Goal: Check status: Check status

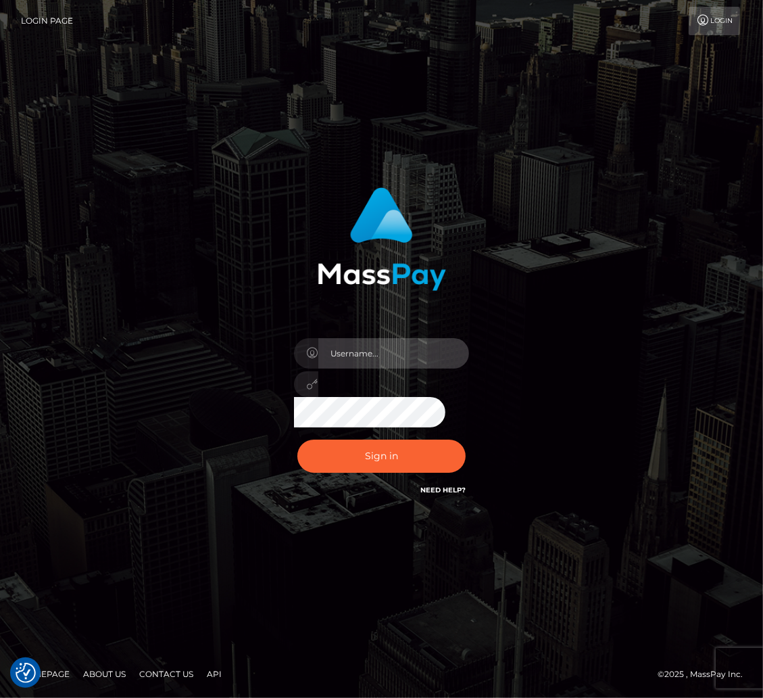
click at [406, 355] on input "text" at bounding box center [393, 353] width 151 height 30
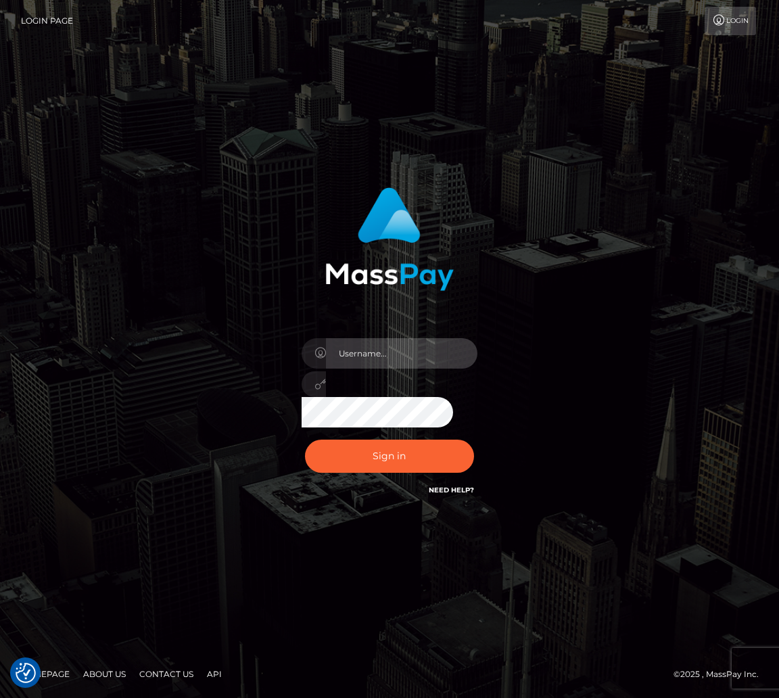
click at [377, 353] on input "text" at bounding box center [401, 353] width 151 height 30
type input "speralta"
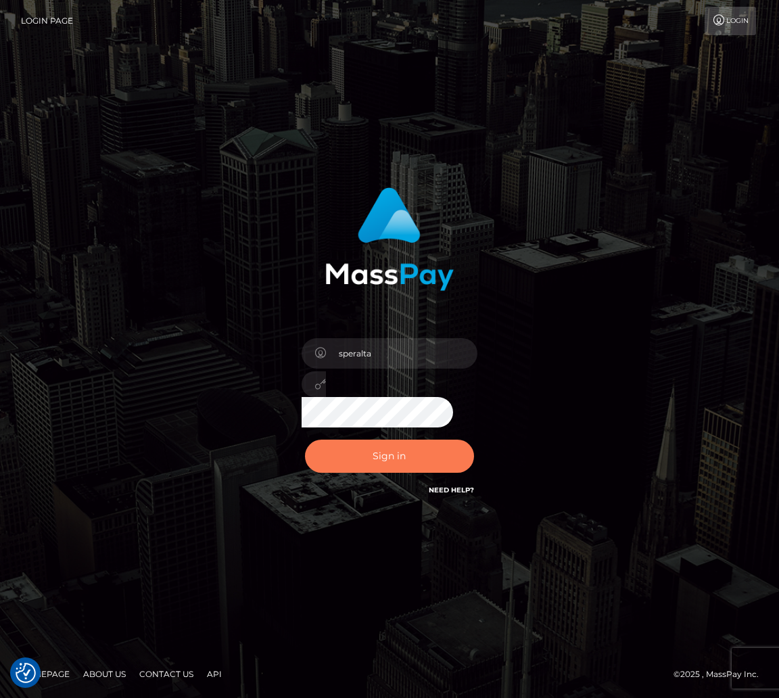
click at [406, 449] on button "Sign in" at bounding box center [389, 455] width 169 height 33
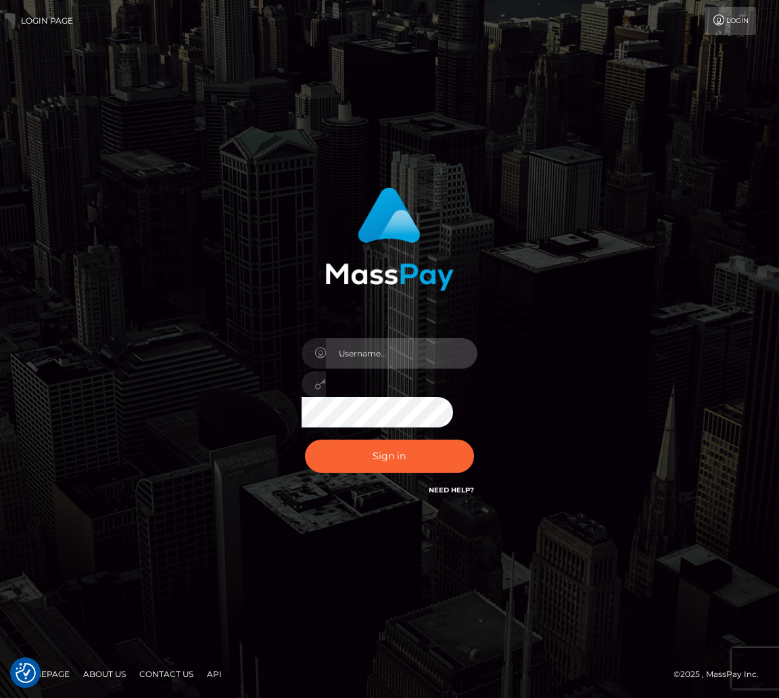
click at [415, 338] on input "text" at bounding box center [401, 353] width 151 height 30
type input "speralta"
click at [305, 439] on button "Sign in" at bounding box center [389, 455] width 169 height 33
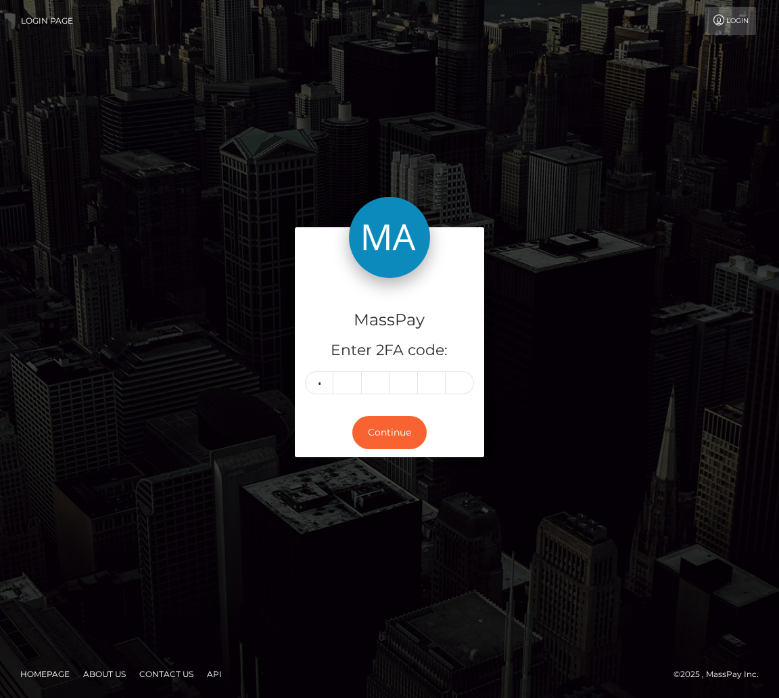
type input "6"
type input "9"
type input "3"
type input "2"
type input "4"
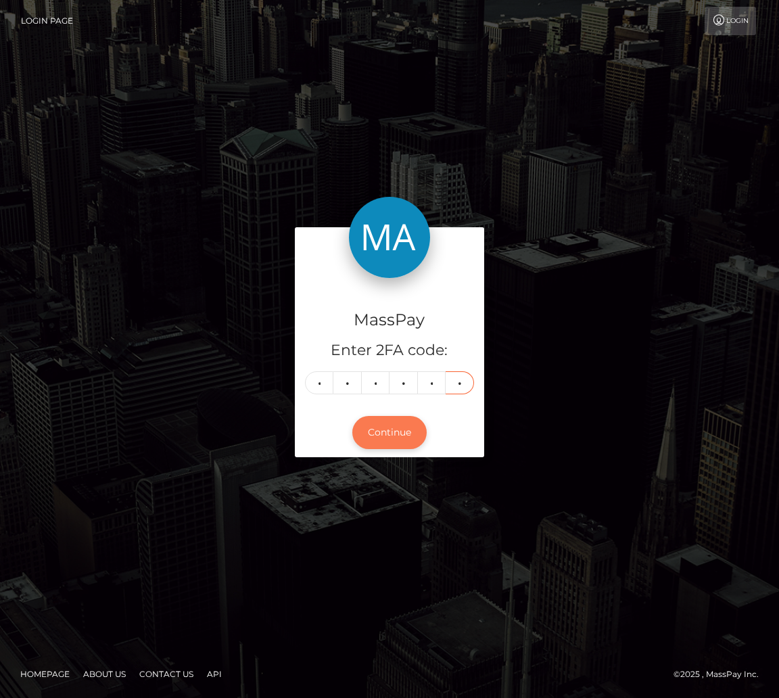
type input "6"
click at [413, 433] on button "Continue" at bounding box center [389, 432] width 74 height 33
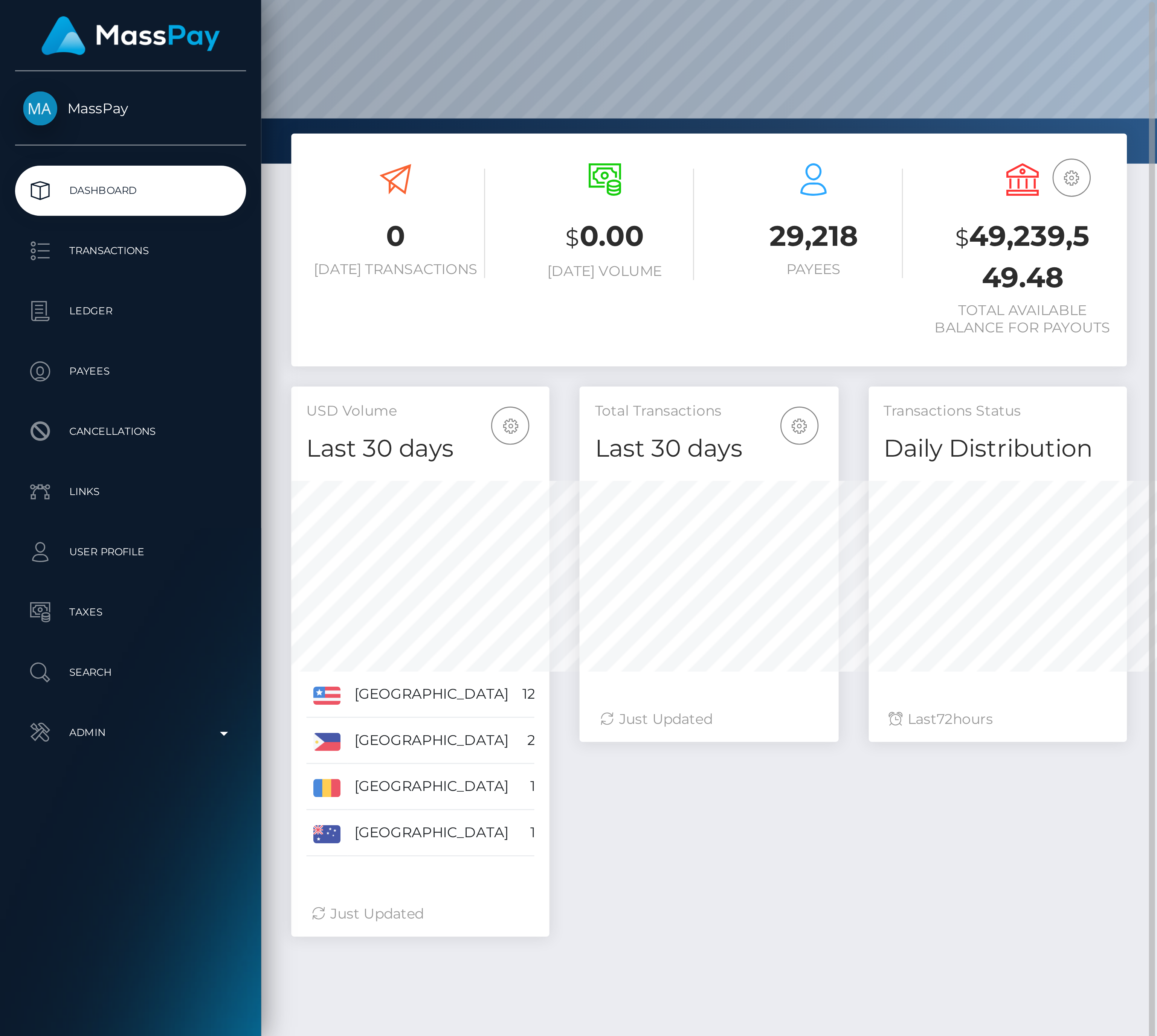
scroll to position [134, 339]
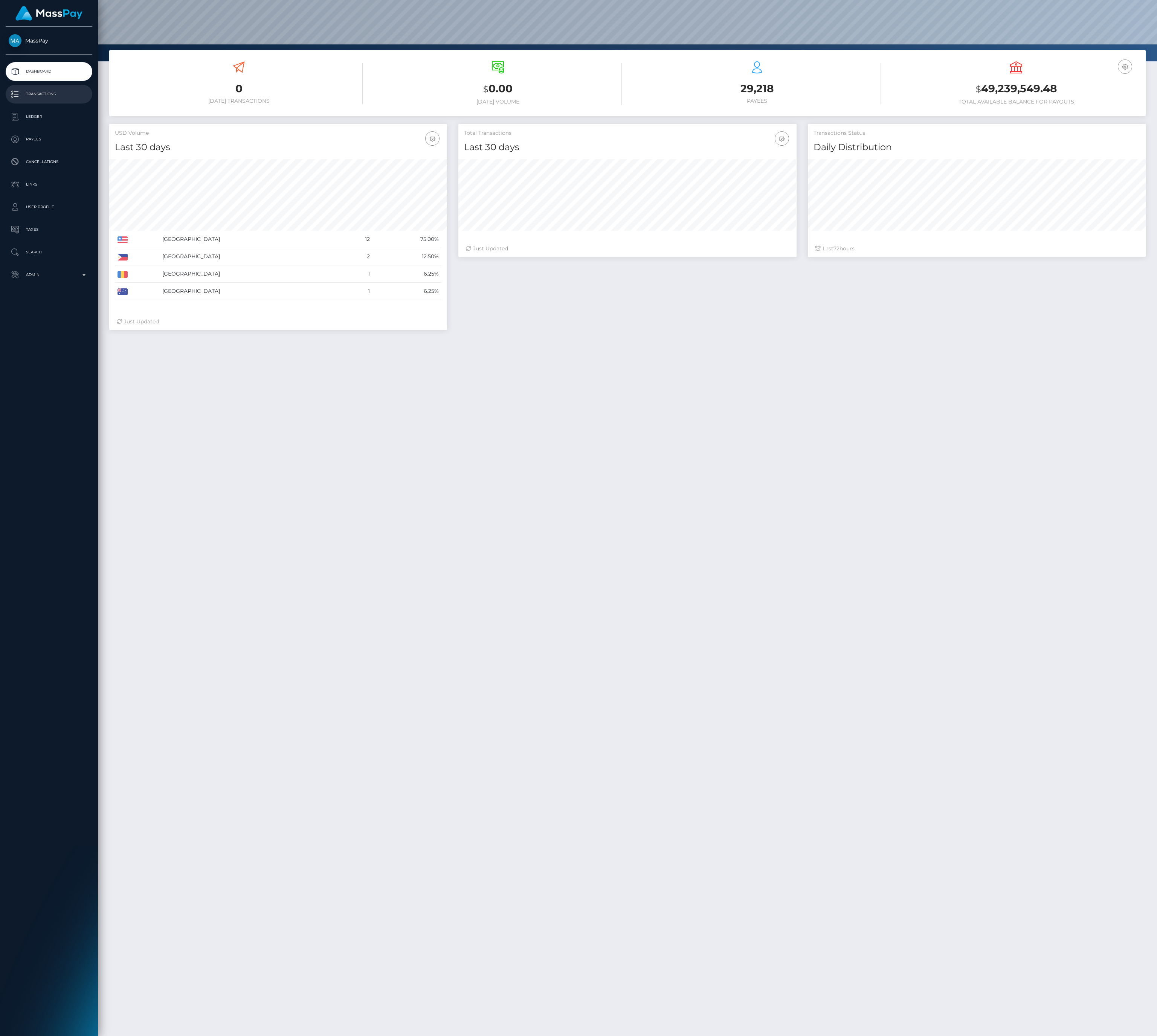
click at [77, 99] on p "Transactions" at bounding box center [49, 94] width 81 height 11
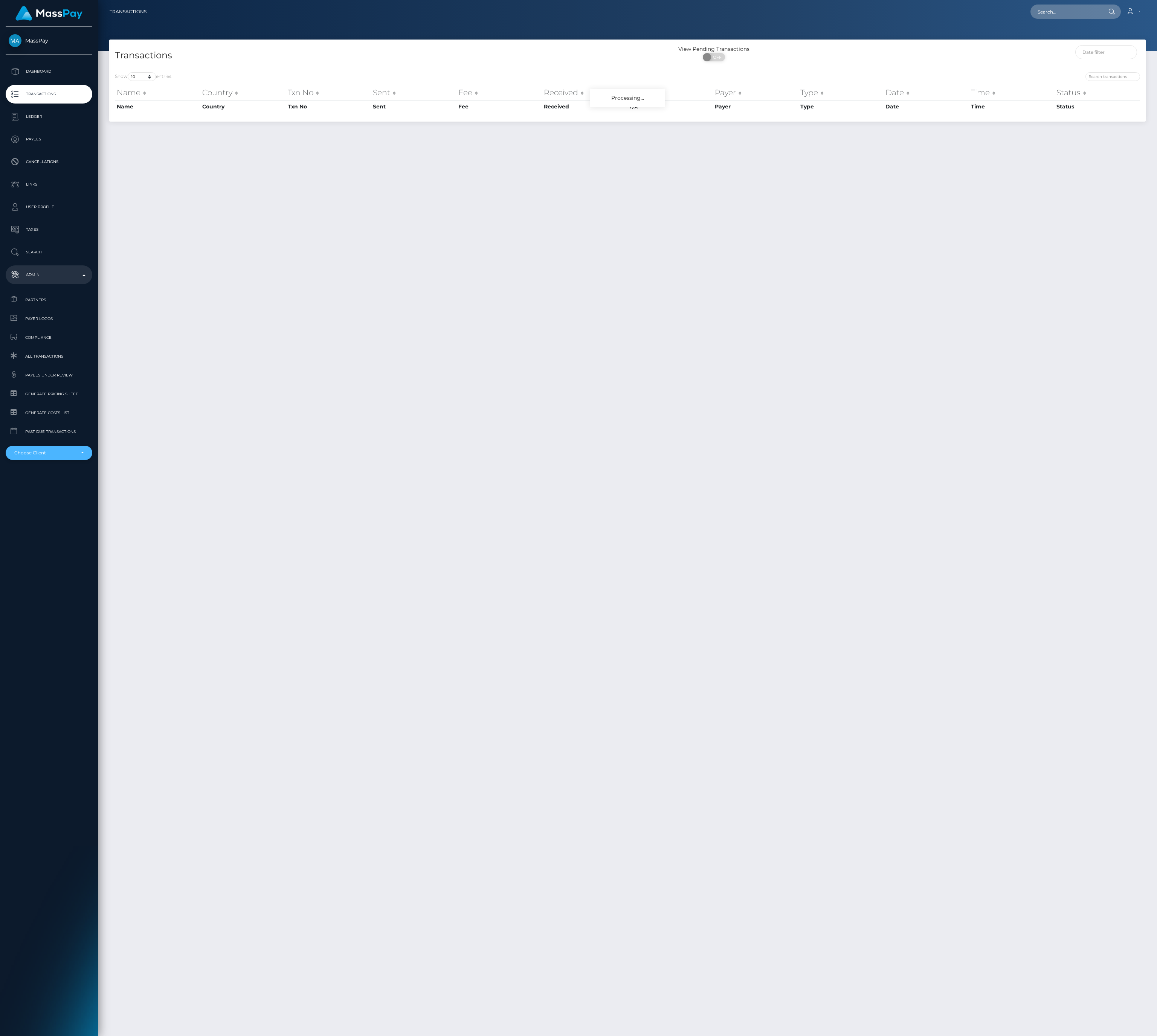
click at [76, 448] on div "Choose Client" at bounding box center [48, 453] width 86 height 14
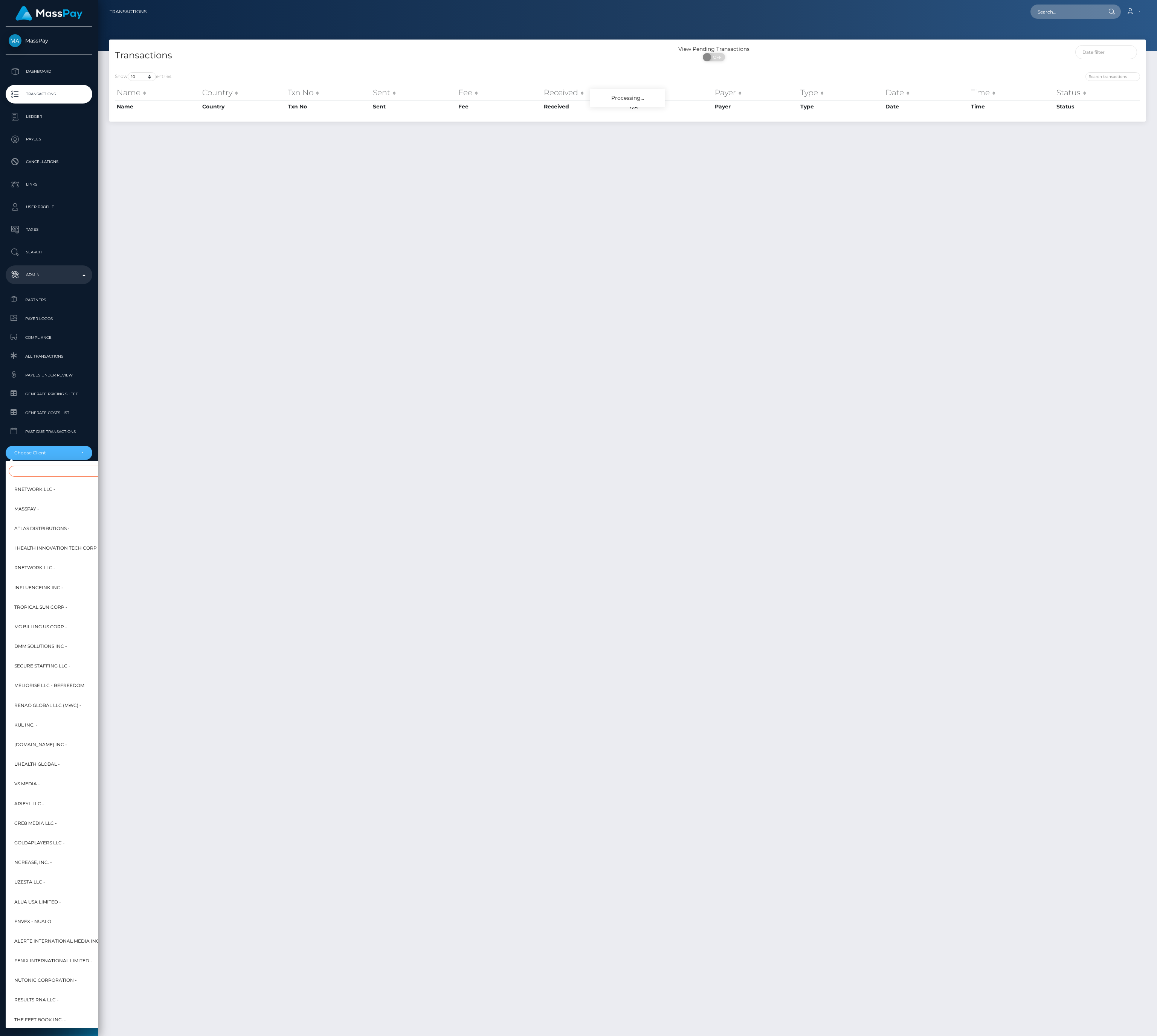
click at [72, 472] on input "Search" at bounding box center [91, 471] width 165 height 11
type input "c"
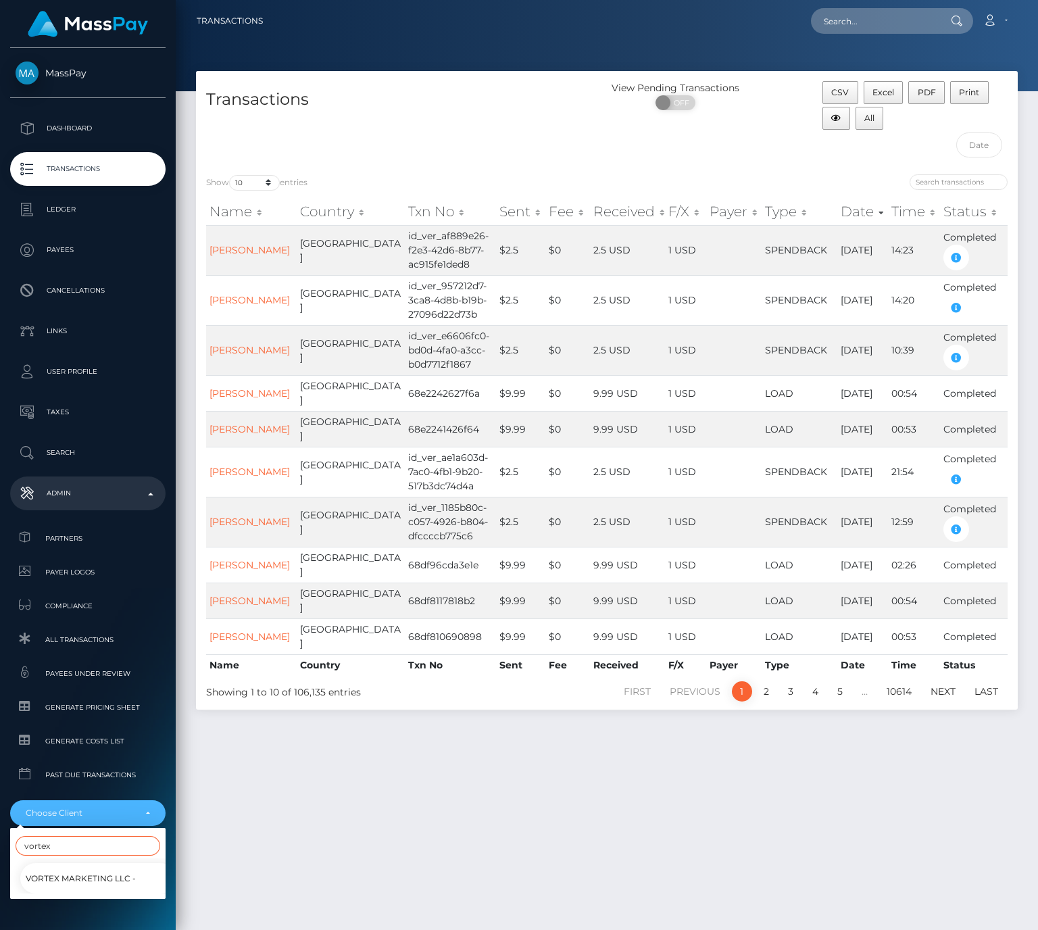
type input "vortex"
click at [98, 882] on span "Vortex Marketing LLC -" at bounding box center [81, 879] width 110 height 18
select select "140"
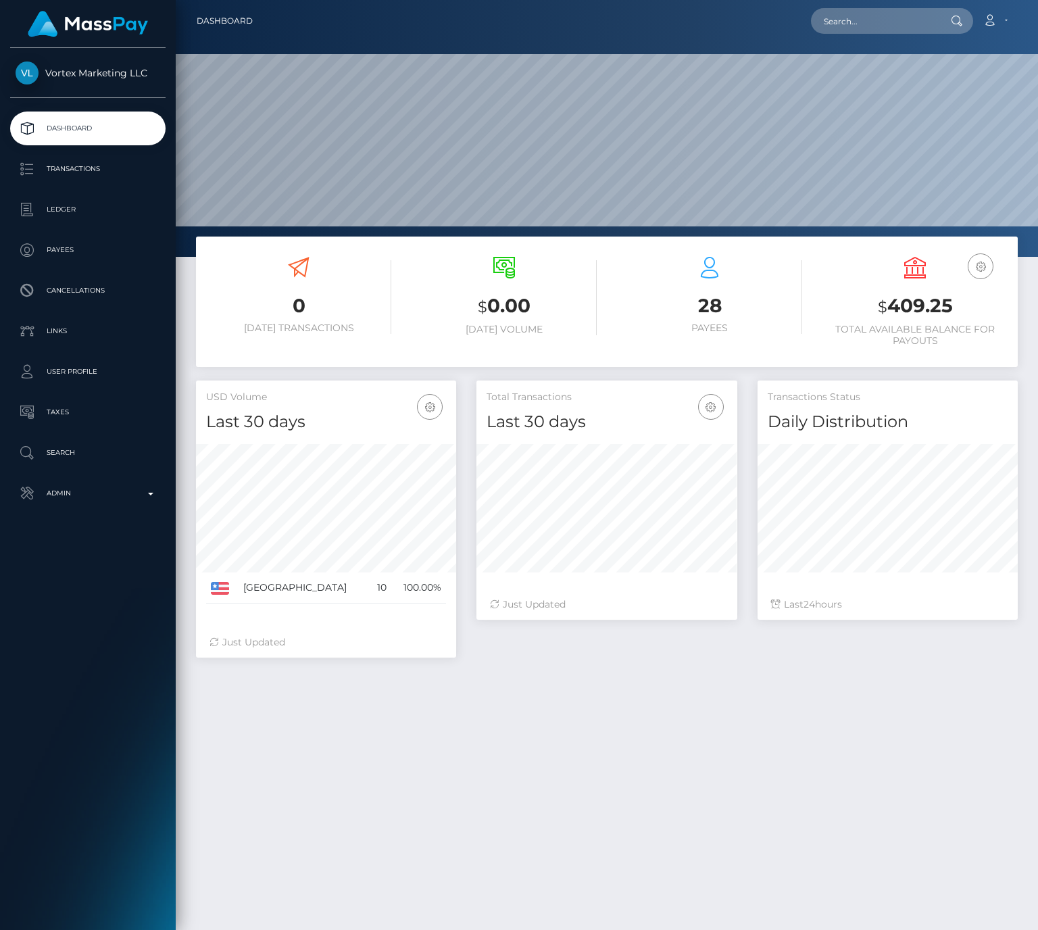
scroll to position [239, 260]
click at [98, 153] on link "Transactions" at bounding box center [87, 169] width 155 height 34
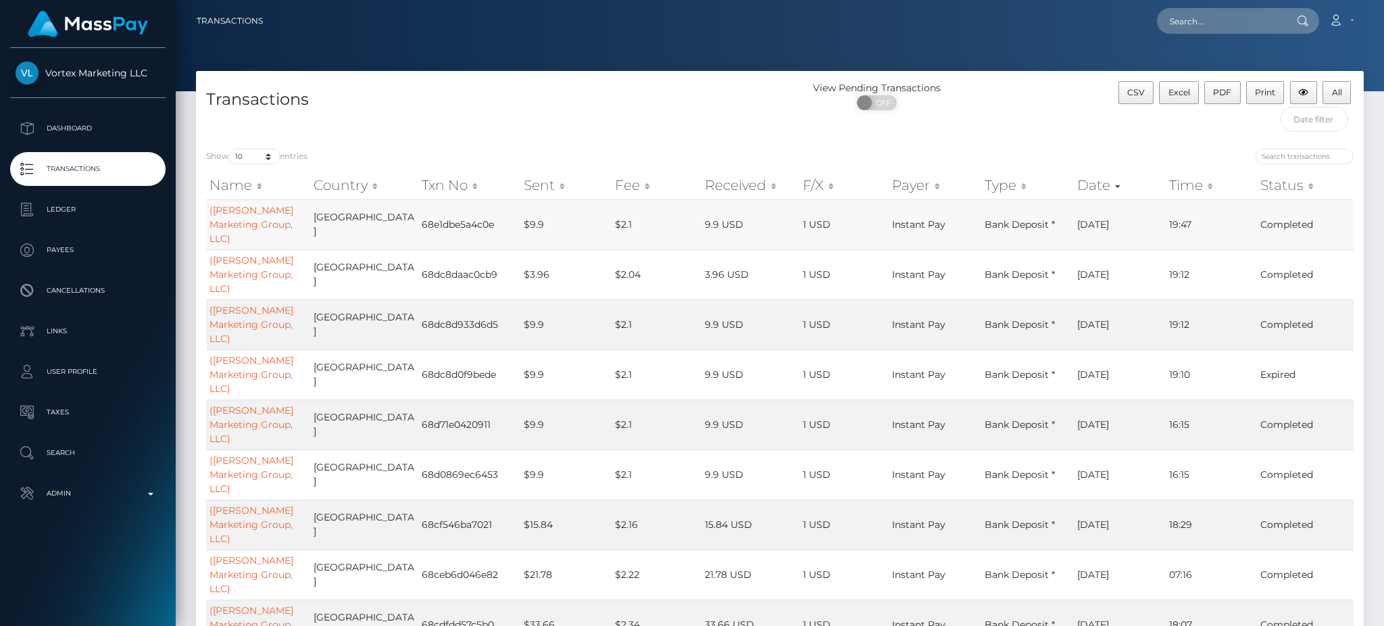
scroll to position [30, 0]
